Goal: Task Accomplishment & Management: Use online tool/utility

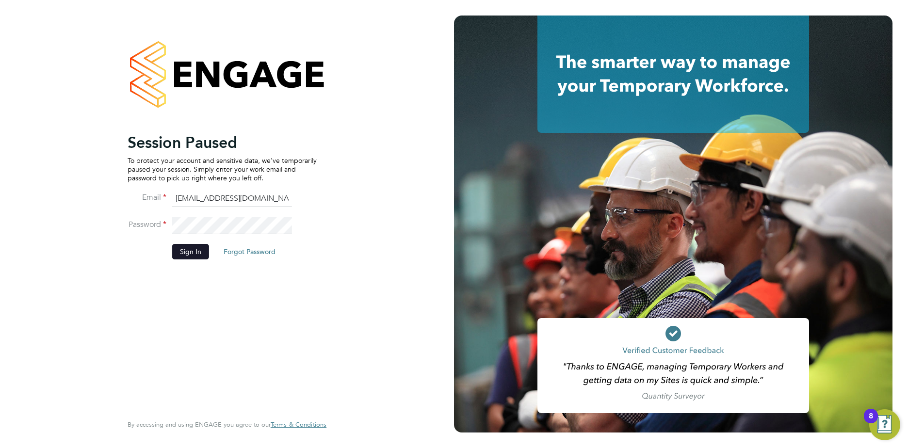
click at [190, 257] on button "Sign In" at bounding box center [190, 252] width 37 height 16
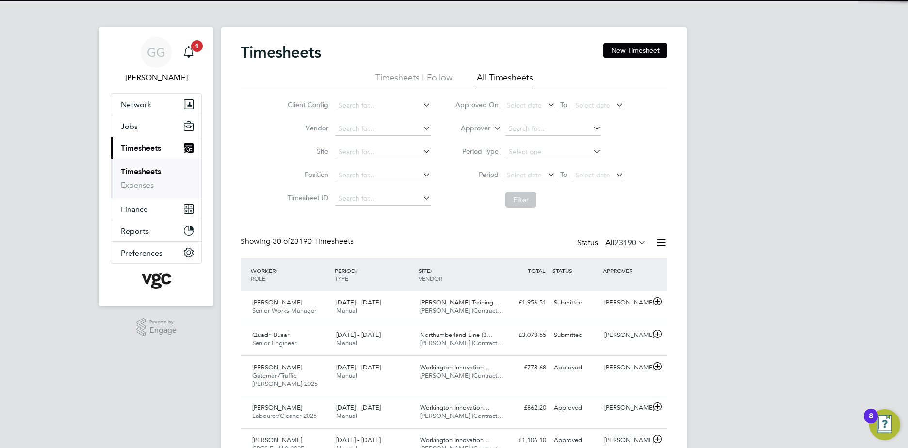
click at [480, 128] on label "Approver" at bounding box center [469, 129] width 44 height 10
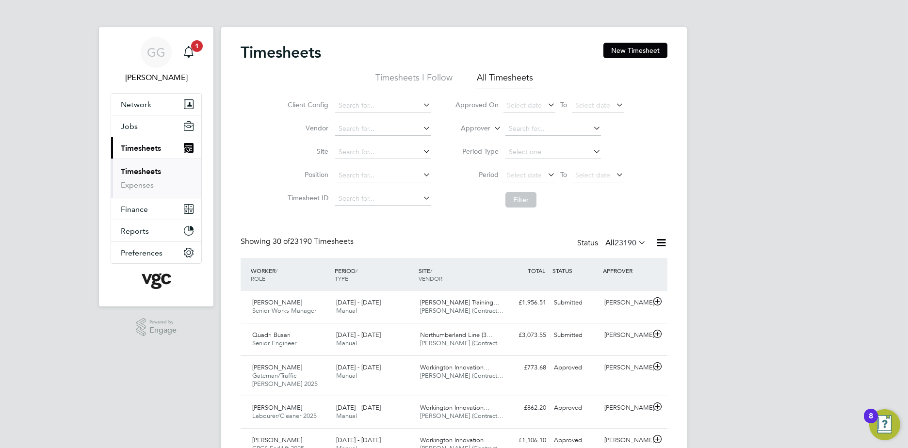
click at [480, 138] on li "Worker" at bounding box center [466, 139] width 48 height 13
click at [532, 131] on input at bounding box center [553, 129] width 96 height 14
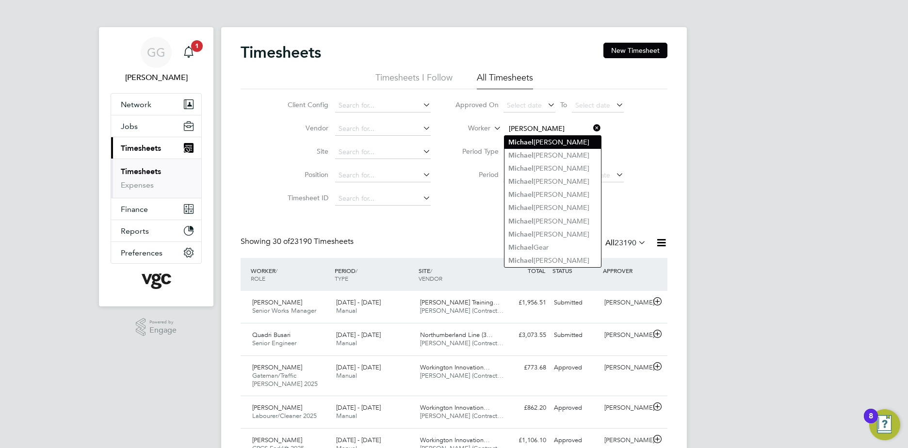
click at [546, 140] on li "M [PERSON_NAME]" at bounding box center [552, 142] width 96 height 13
type input "[PERSON_NAME]"
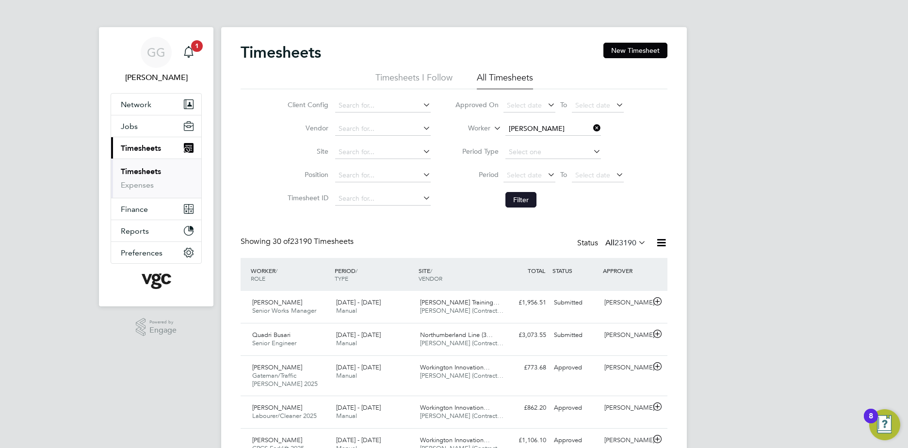
click at [511, 196] on button "Filter" at bounding box center [520, 200] width 31 height 16
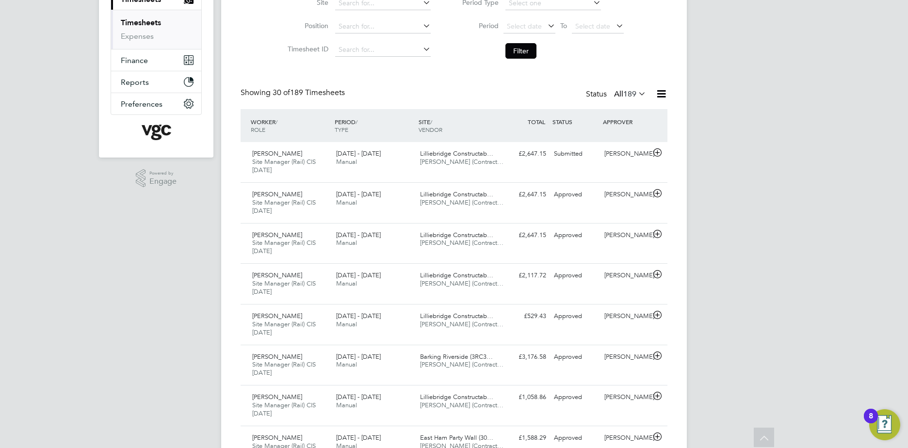
scroll to position [97, 0]
